Goal: Navigation & Orientation: Find specific page/section

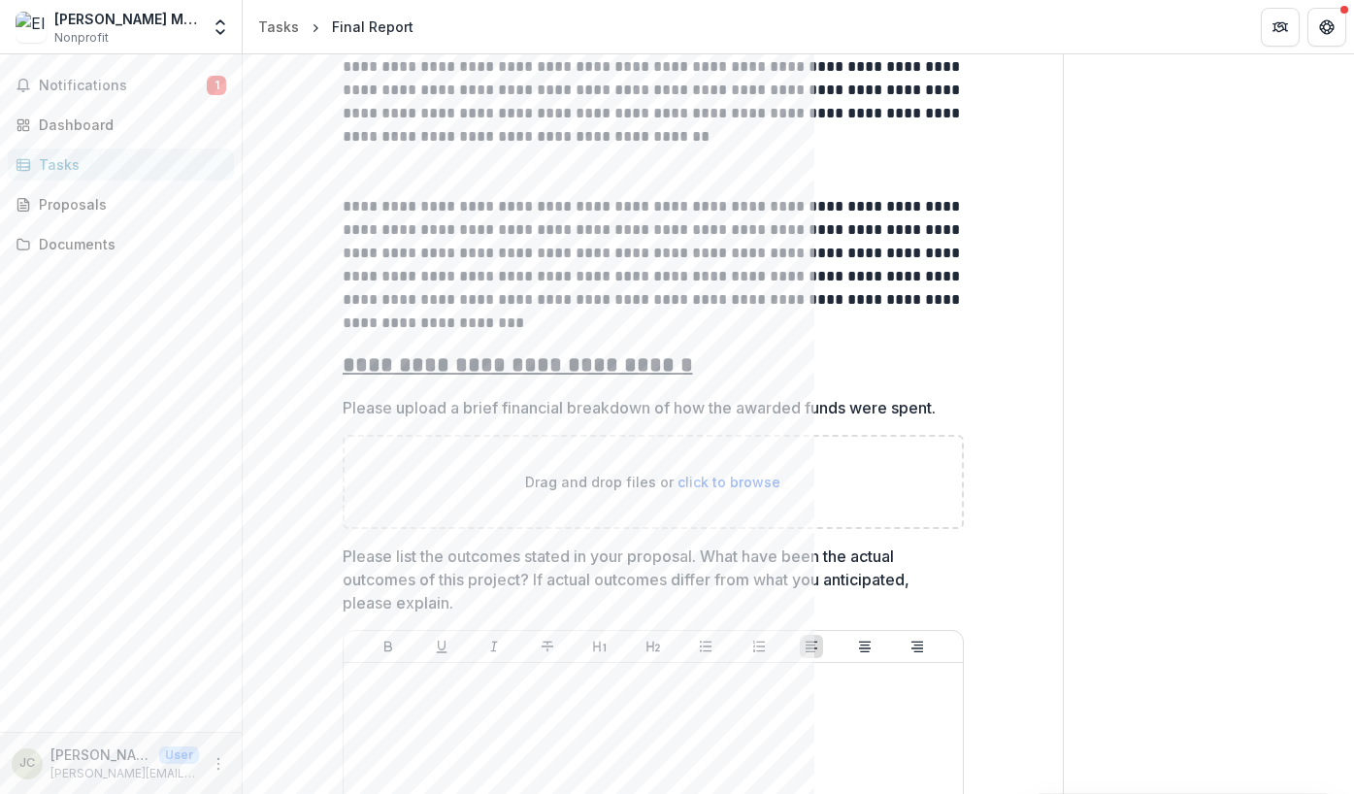
scroll to position [299, 0]
click at [78, 124] on div "Dashboard" at bounding box center [129, 125] width 180 height 20
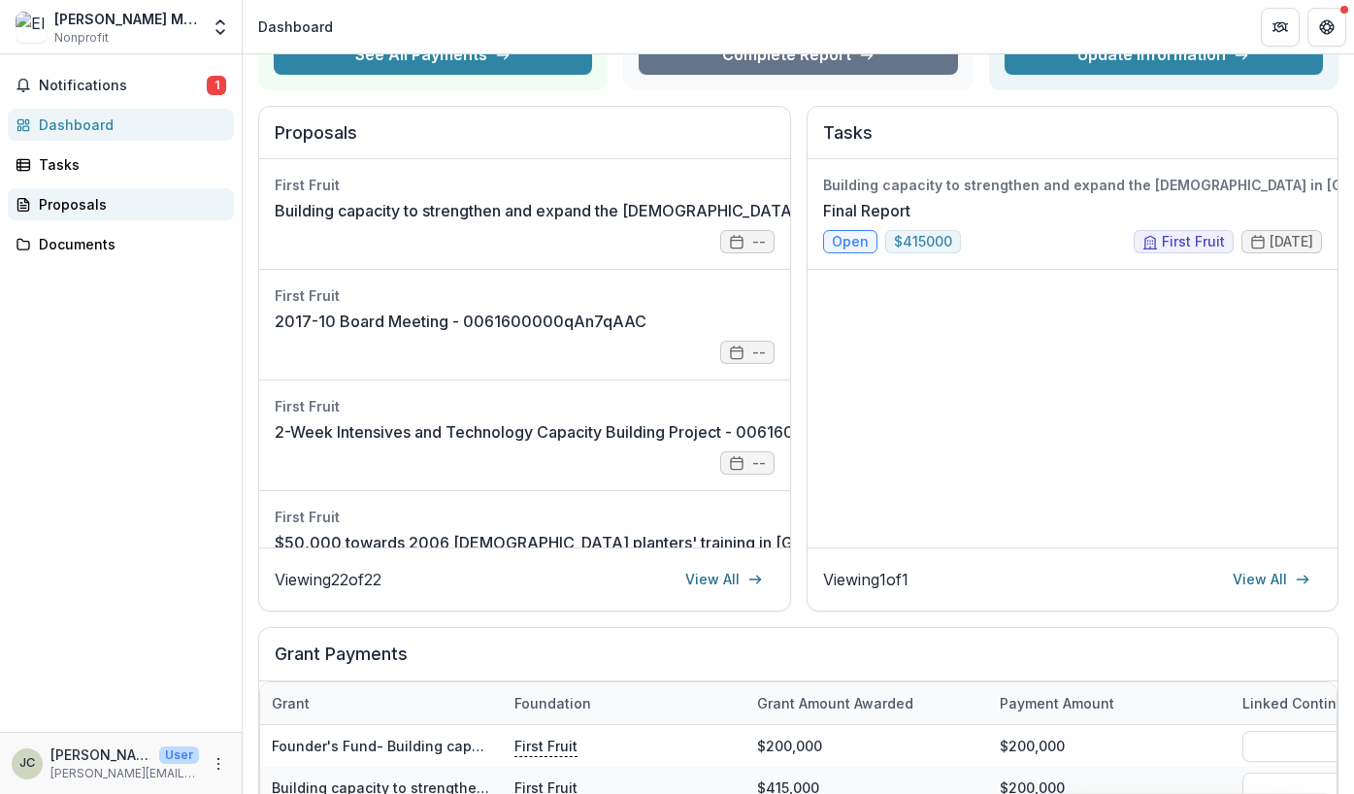
click at [68, 211] on div "Proposals" at bounding box center [129, 204] width 180 height 20
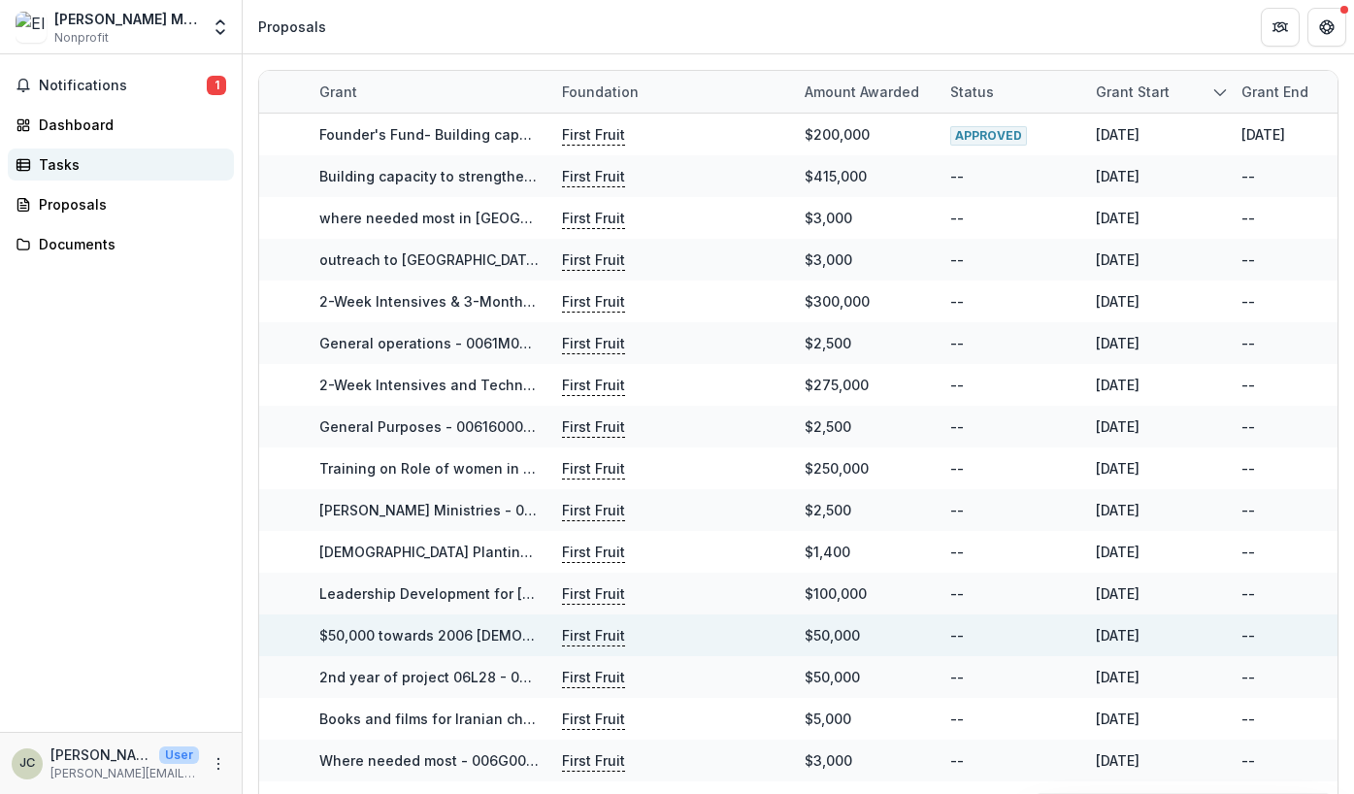
click at [82, 165] on div "Tasks" at bounding box center [129, 164] width 180 height 20
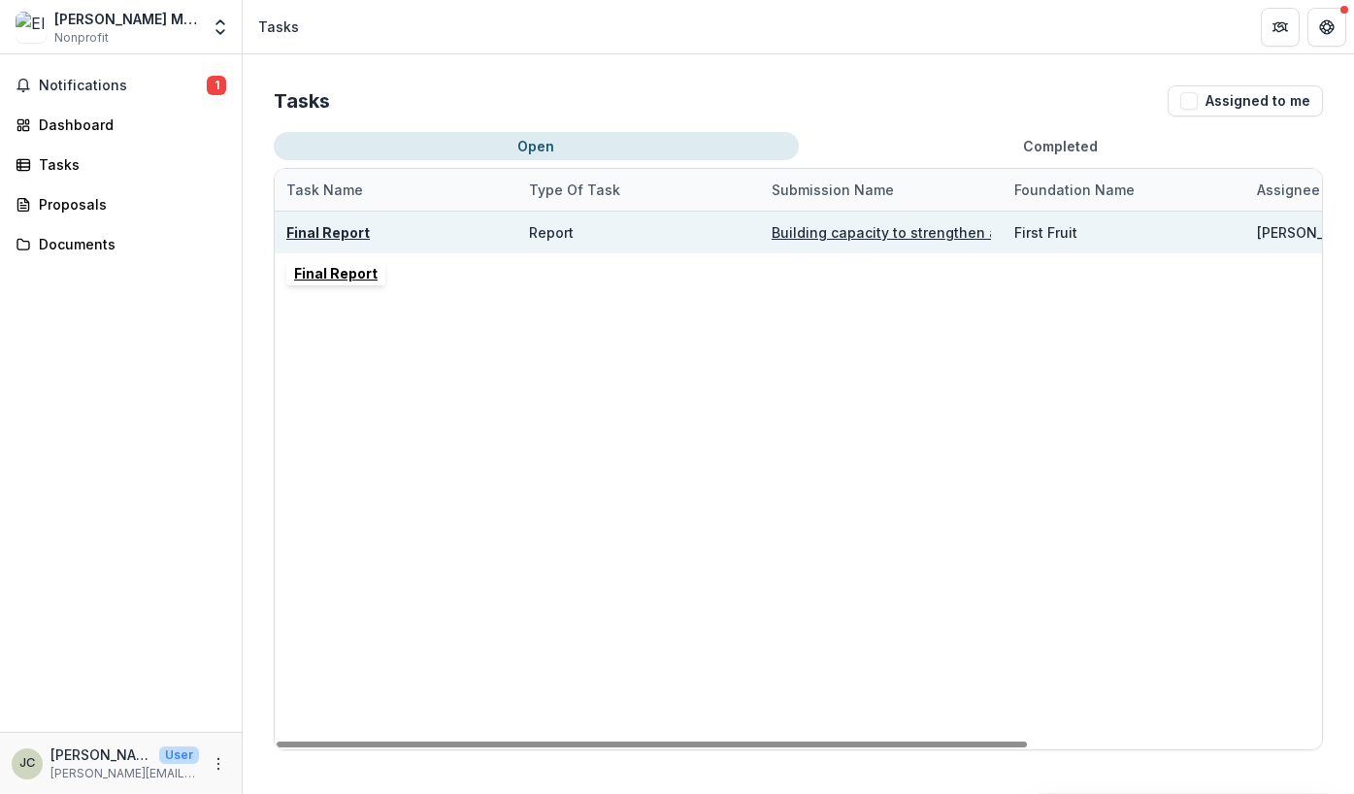
click at [348, 235] on u "Final Report" at bounding box center [328, 232] width 84 height 17
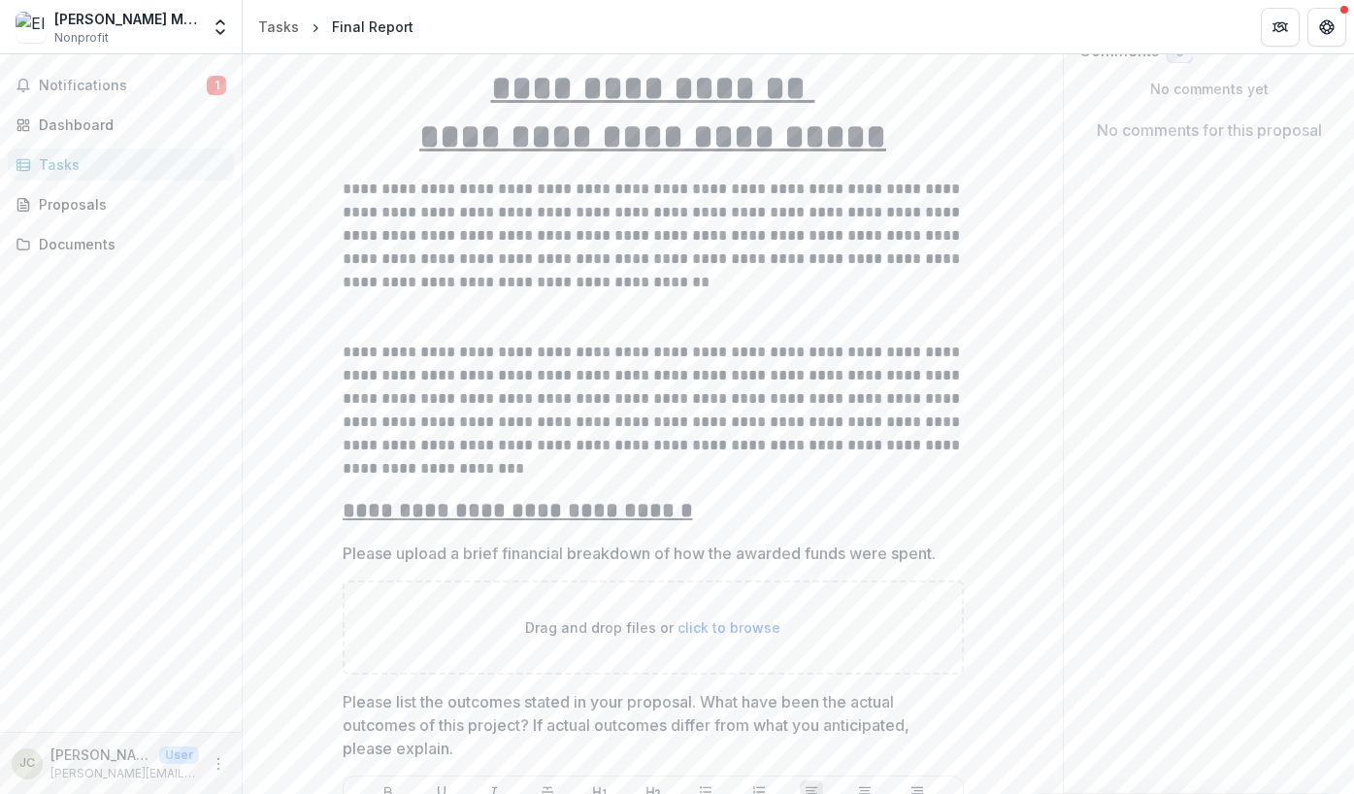
scroll to position [154, 0]
